Goal: Information Seeking & Learning: Understand process/instructions

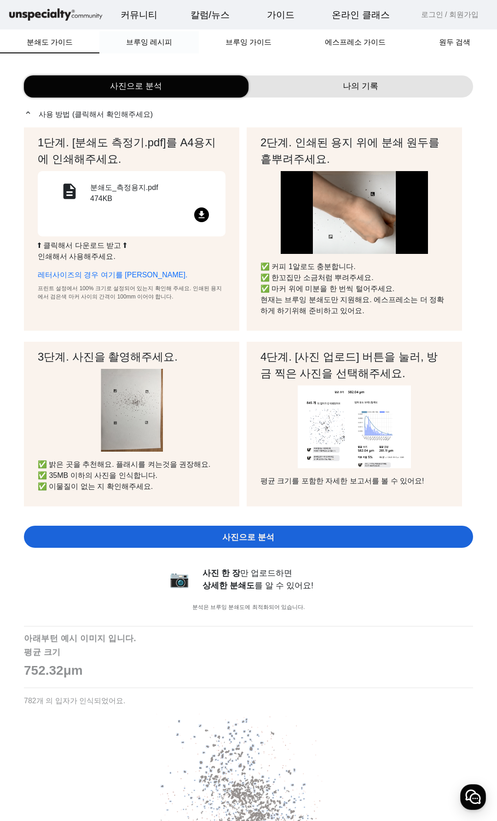
click at [164, 46] on span "브루잉 레시피" at bounding box center [149, 42] width 46 height 7
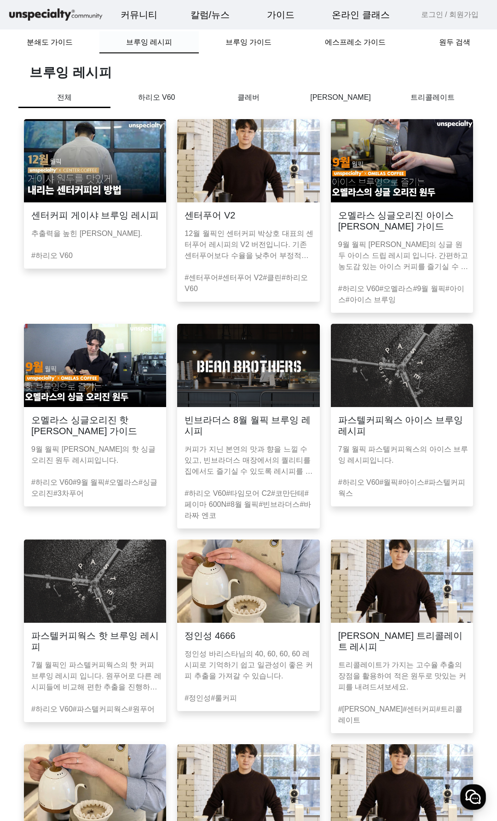
click at [191, 40] on div "브루잉 레시피" at bounding box center [148, 42] width 99 height 22
click at [245, 39] on span "브루잉 가이드" at bounding box center [248, 42] width 46 height 7
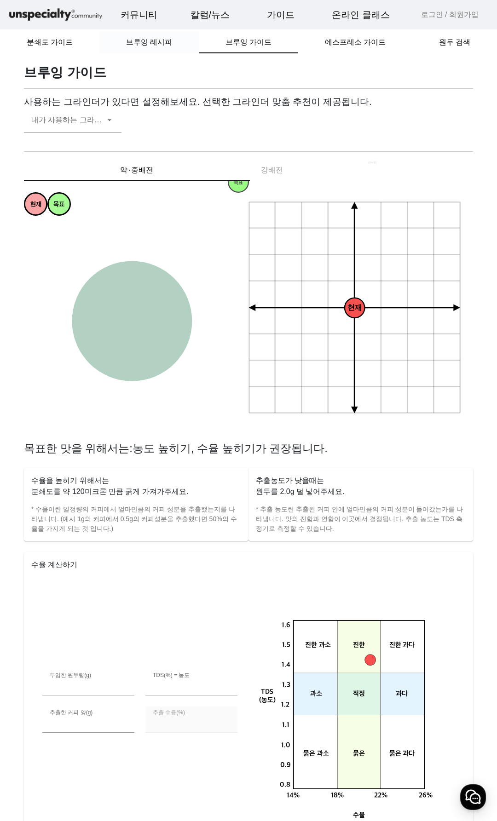
click at [161, 46] on span "브루잉 레시피" at bounding box center [149, 42] width 46 height 7
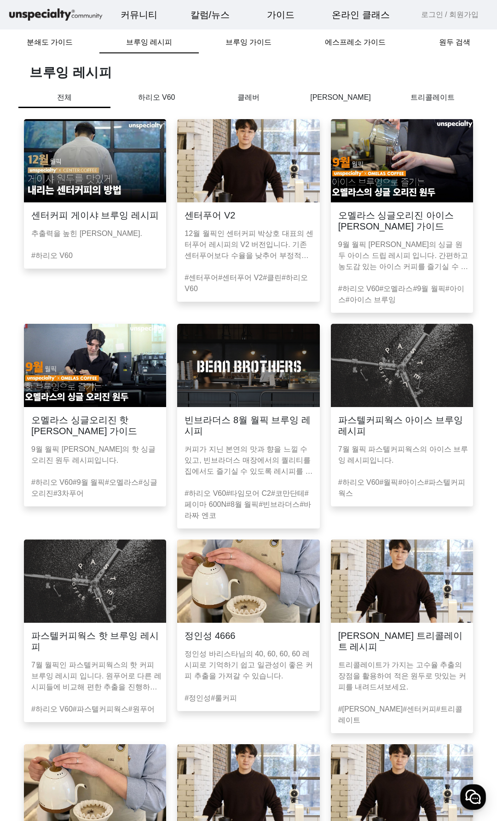
click at [144, 96] on p "하리오 V60" at bounding box center [156, 97] width 92 height 11
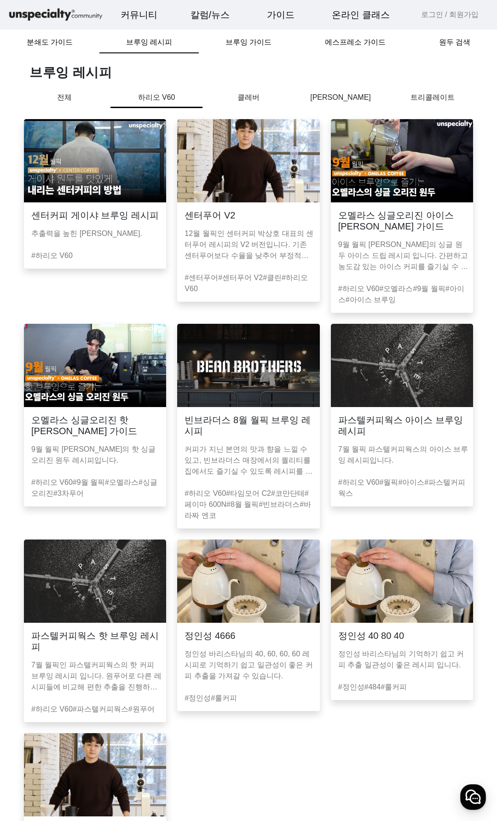
click at [234, 93] on p "클레버" at bounding box center [248, 97] width 92 height 11
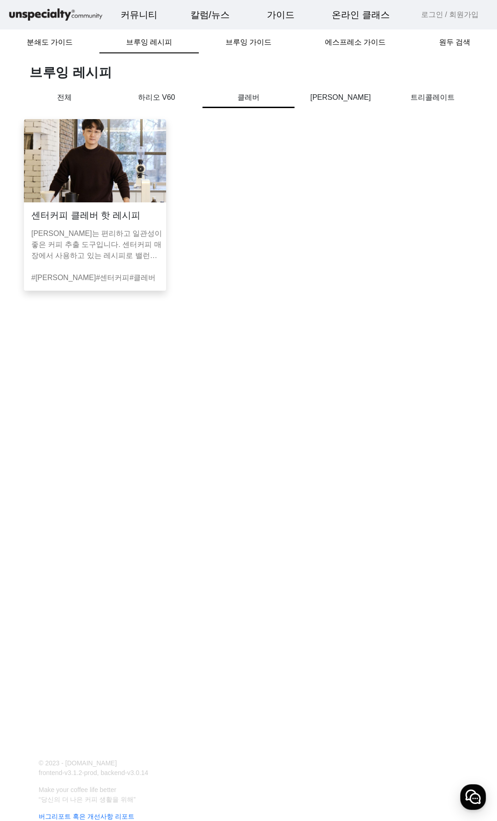
click at [155, 94] on p "하리오 V60" at bounding box center [156, 97] width 92 height 11
click at [115, 189] on img at bounding box center [95, 160] width 142 height 83
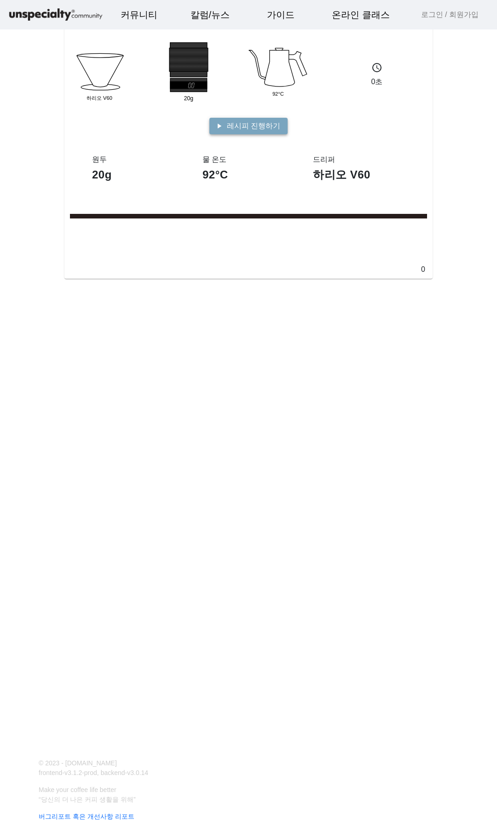
click at [253, 122] on span "레시피 진행하기" at bounding box center [253, 126] width 53 height 11
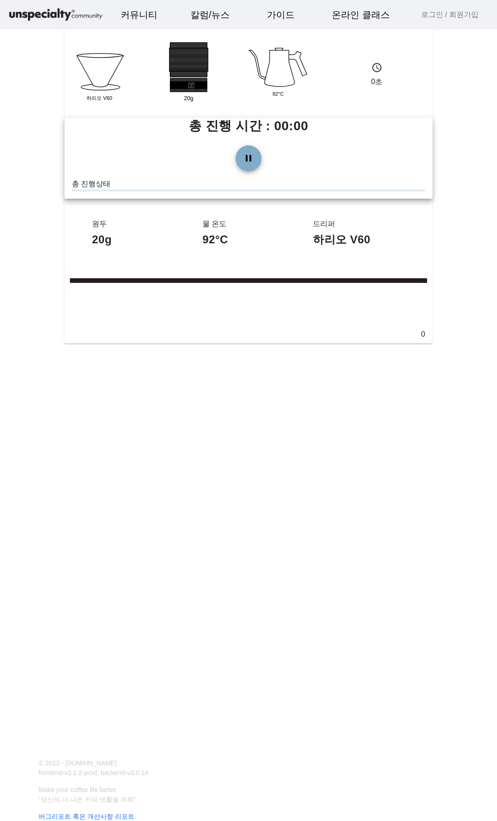
drag, startPoint x: 101, startPoint y: 192, endPoint x: 176, endPoint y: 184, distance: 75.4
click at [166, 184] on div "pause 총 진행상태" at bounding box center [248, 168] width 368 height 61
click at [252, 157] on span at bounding box center [248, 158] width 22 height 22
click at [253, 161] on span at bounding box center [248, 158] width 22 height 22
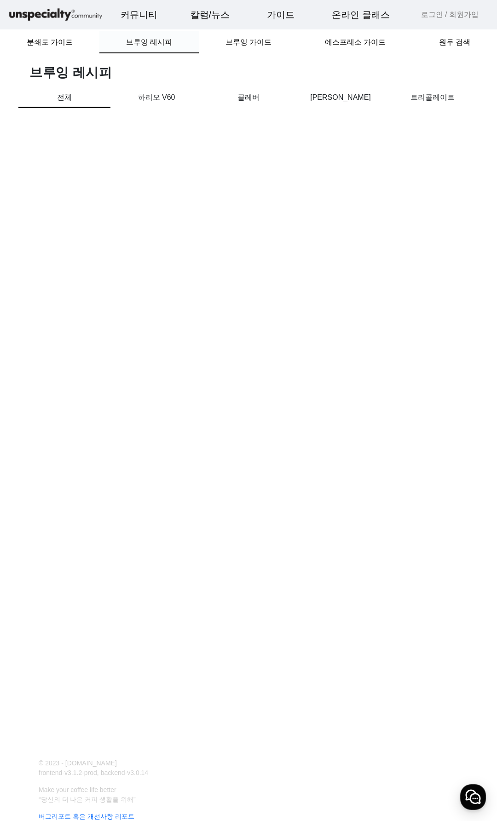
click at [153, 46] on span "브루잉 레시피" at bounding box center [149, 42] width 46 height 7
click at [227, 43] on span "브루잉 가이드" at bounding box center [248, 42] width 46 height 7
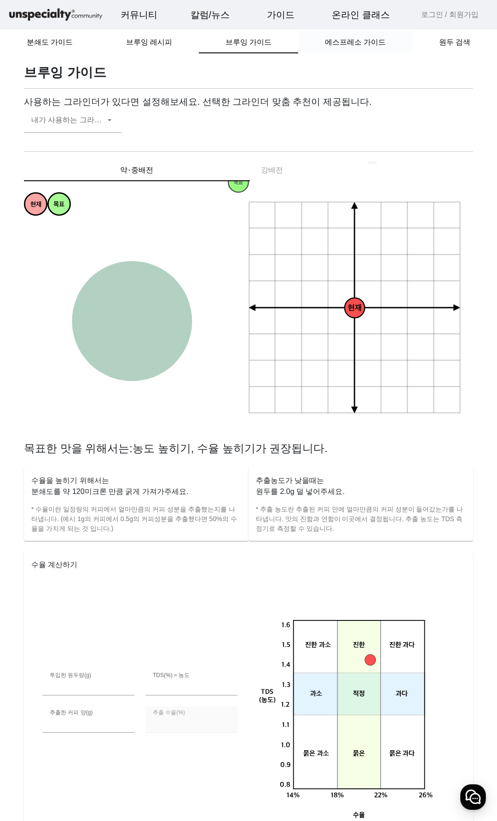
click at [335, 40] on span "에스프레소 가이드" at bounding box center [355, 42] width 61 height 7
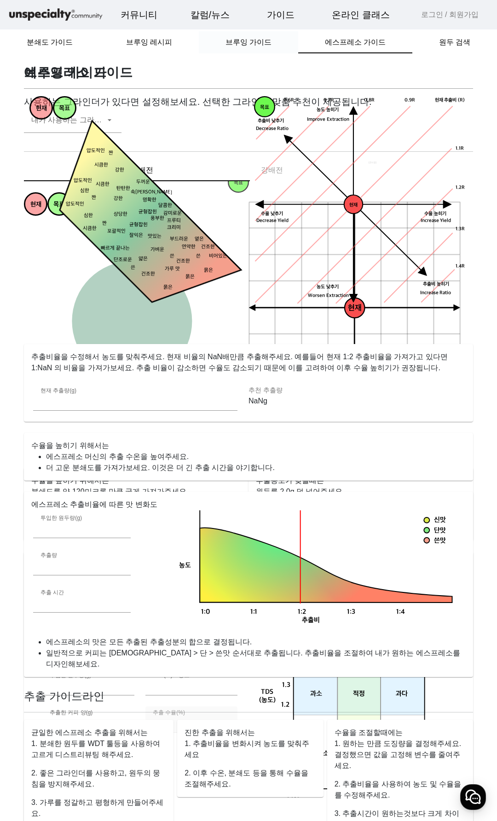
click at [281, 45] on div "브루잉 가이드" at bounding box center [248, 42] width 99 height 22
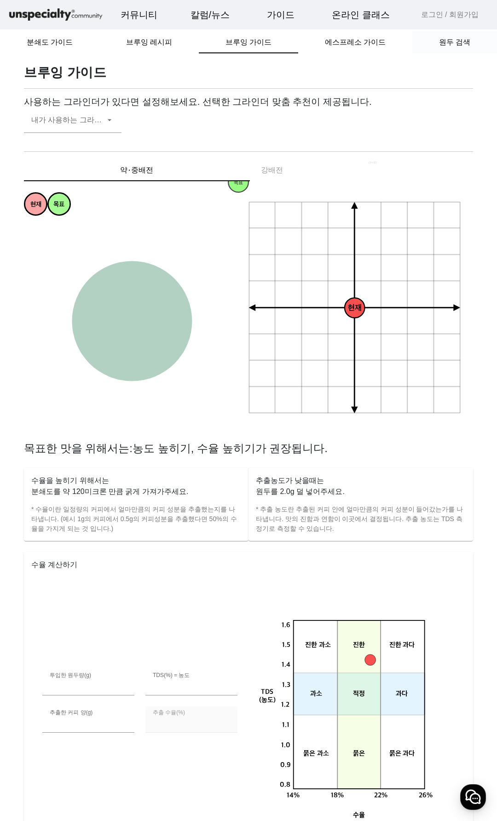
click at [458, 43] on span "원두 검색" at bounding box center [454, 42] width 31 height 7
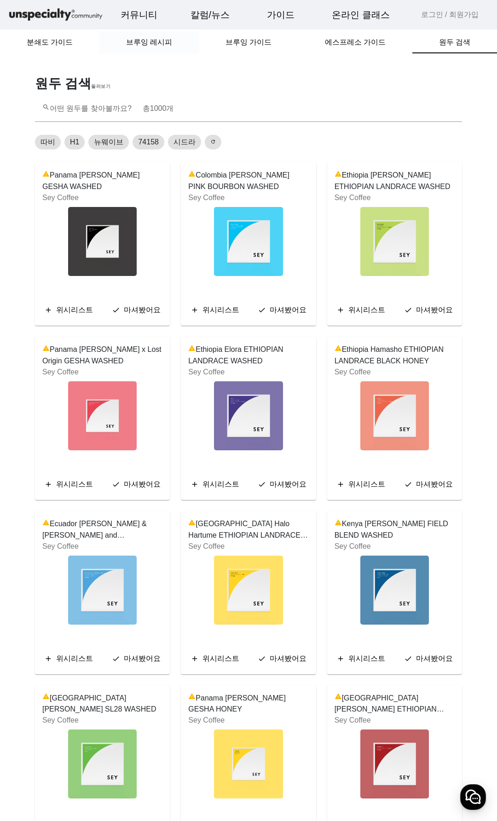
click at [156, 46] on span "브루잉 레시피" at bounding box center [149, 42] width 46 height 7
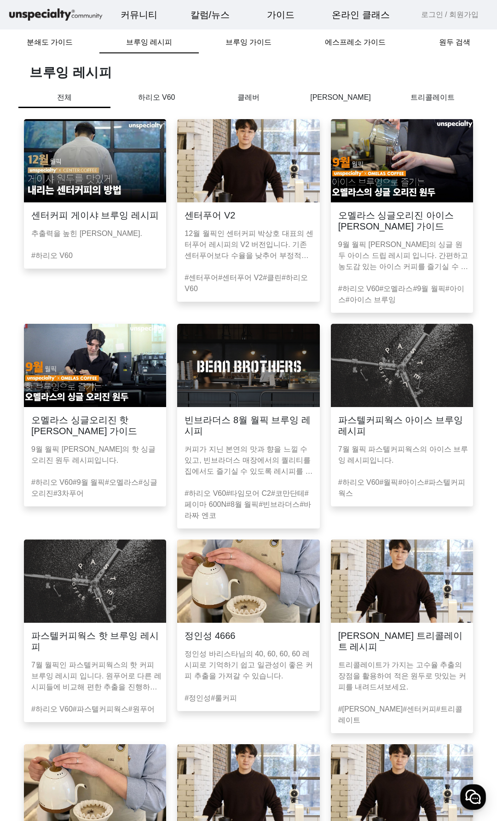
click at [112, 160] on img at bounding box center [95, 160] width 142 height 83
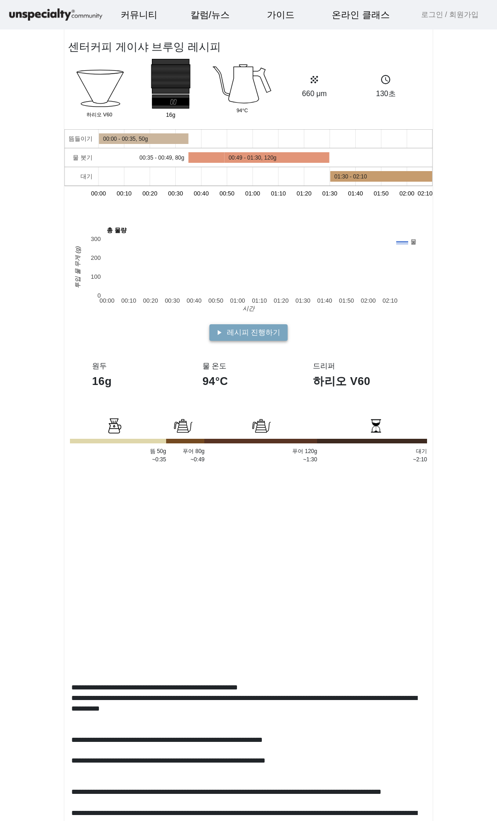
click at [239, 340] on span at bounding box center [248, 333] width 78 height 22
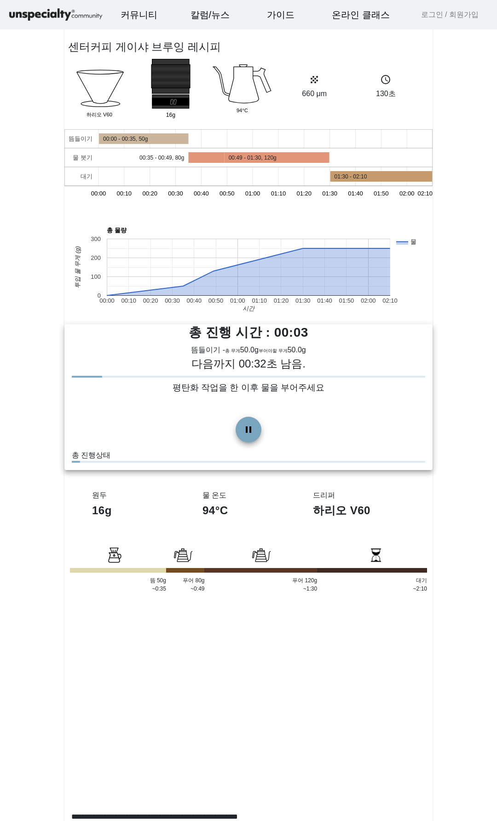
click at [248, 433] on span at bounding box center [248, 430] width 22 height 22
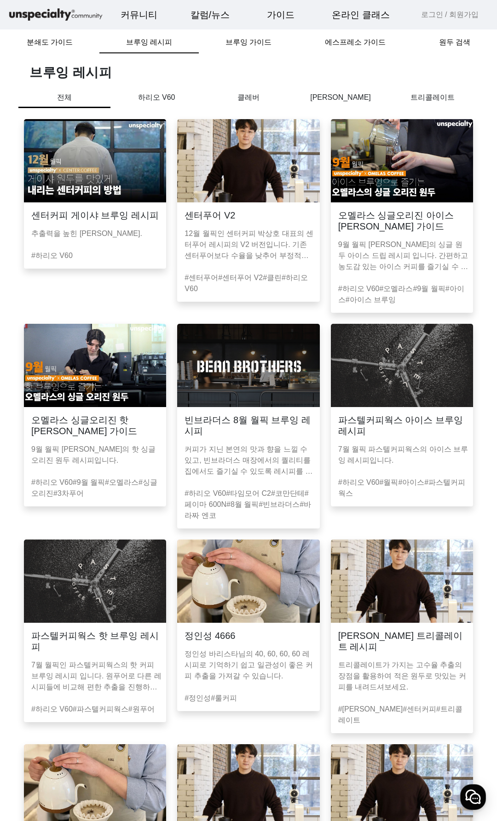
click at [231, 97] on p "클레버" at bounding box center [248, 97] width 92 height 11
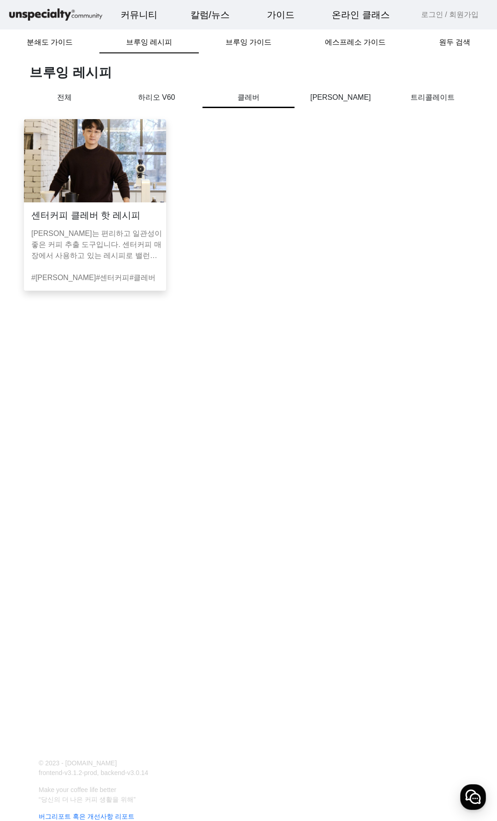
click at [153, 103] on p "하리오 V60" at bounding box center [156, 97] width 92 height 11
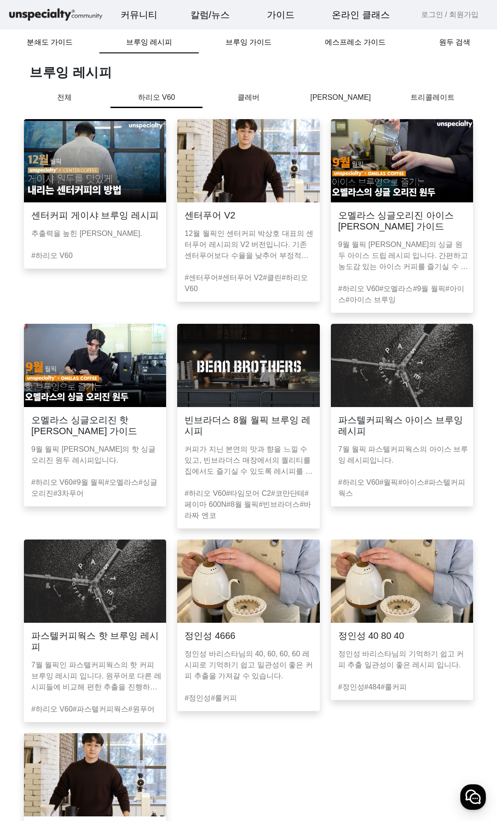
click at [391, 235] on mat-card-content "9월 월픽 [PERSON_NAME]의 싱글 원두 아이스 드립 레시피 입니다. 간편하고 농도감 있는 아이스 커피를 즐기실 수 있습니다." at bounding box center [402, 254] width 142 height 44
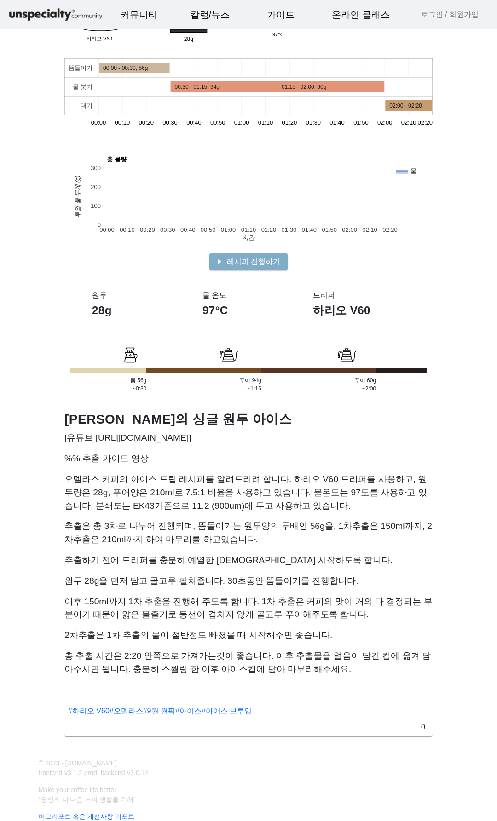
scroll to position [121, 0]
